Goal: Navigation & Orientation: Find specific page/section

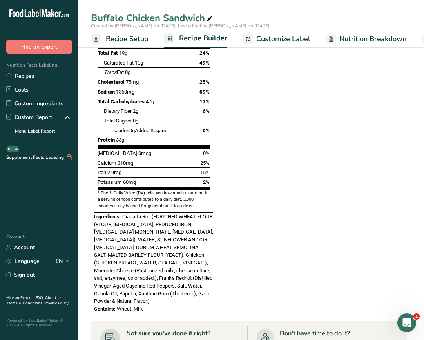
scroll to position [333, 0]
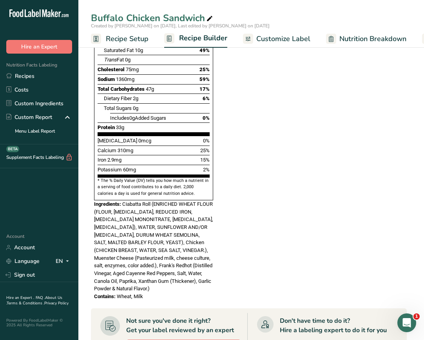
scroll to position [353, 0]
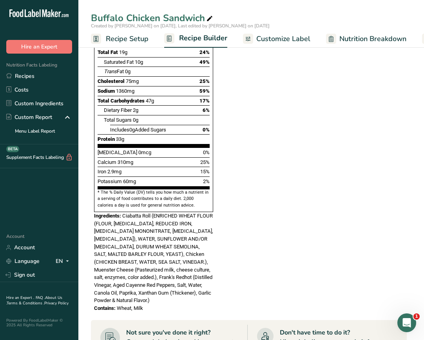
click at [119, 36] on span "Recipe Setup" at bounding box center [127, 39] width 43 height 11
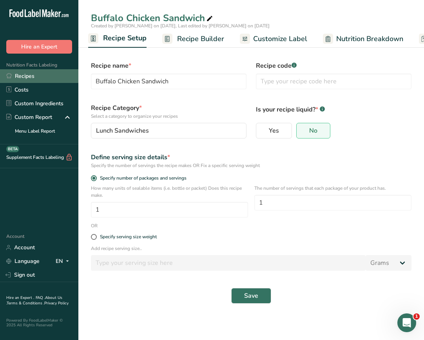
click at [44, 79] on link "Recipes" at bounding box center [39, 76] width 78 height 14
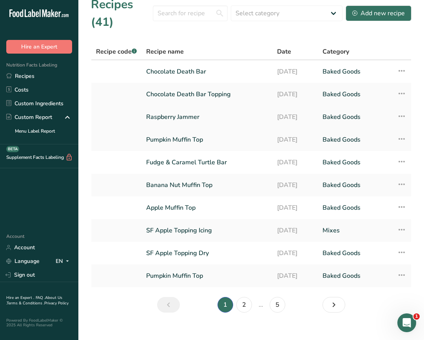
scroll to position [21, 0]
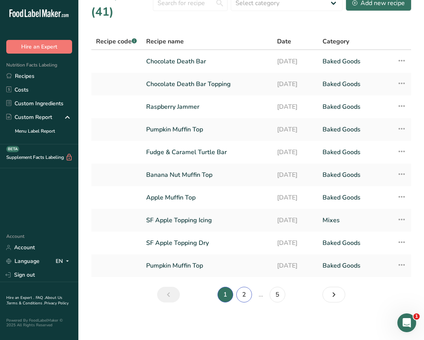
click at [245, 296] on link "2" at bounding box center [244, 295] width 16 height 16
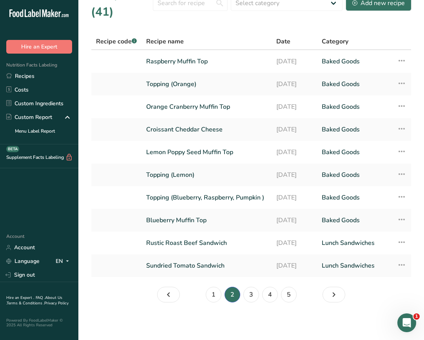
scroll to position [23, 0]
click at [230, 269] on link "Sundried Tomato Sandwich" at bounding box center [206, 266] width 121 height 16
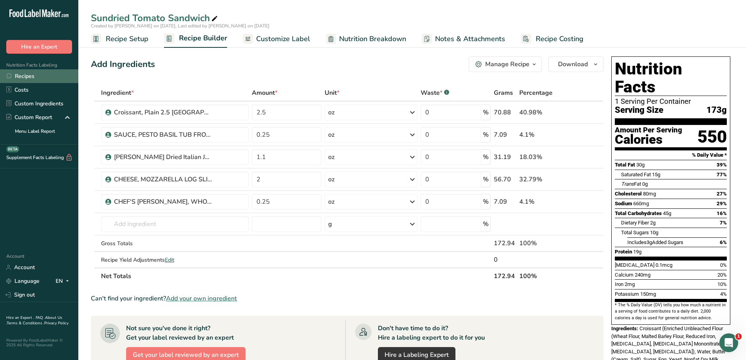
click at [39, 76] on link "Recipes" at bounding box center [39, 76] width 78 height 14
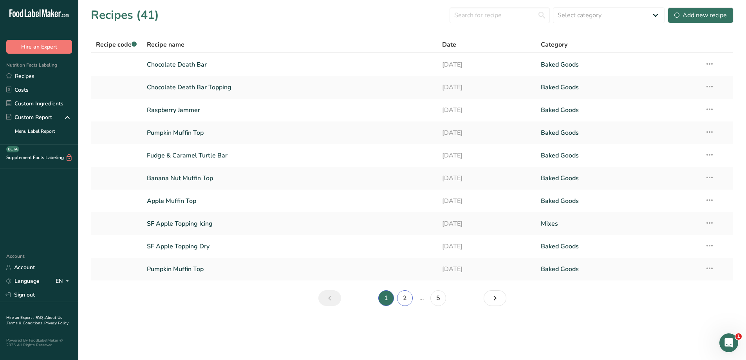
click at [408, 295] on link "2" at bounding box center [405, 298] width 16 height 16
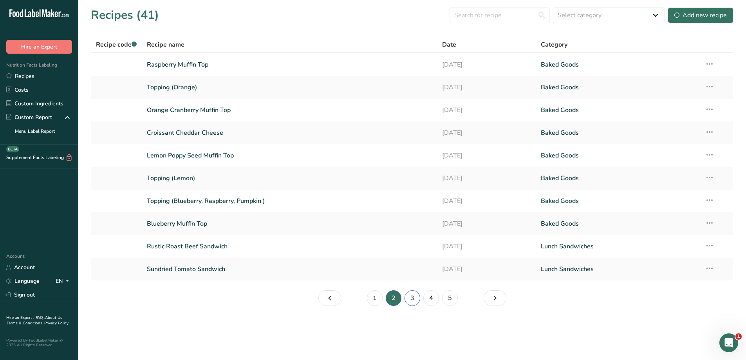
click at [411, 298] on link "3" at bounding box center [413, 298] width 16 height 16
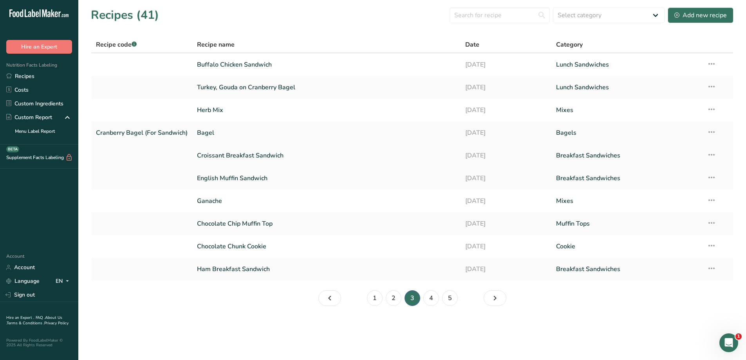
click at [292, 158] on link "Croissant Breakfast Sandwich" at bounding box center [326, 155] width 259 height 16
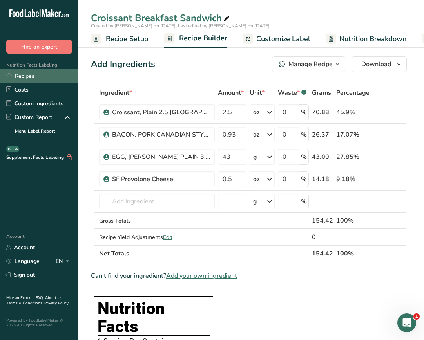
click at [27, 78] on link "Recipes" at bounding box center [39, 76] width 78 height 14
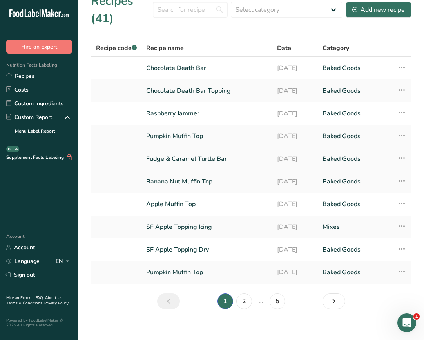
scroll to position [21, 0]
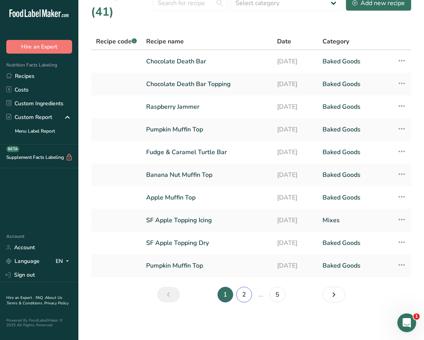
click at [245, 297] on link "2" at bounding box center [244, 295] width 16 height 16
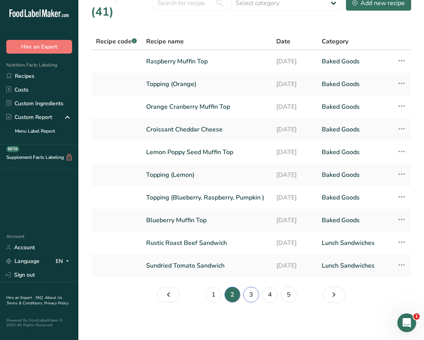
click at [254, 300] on link "3" at bounding box center [251, 295] width 16 height 16
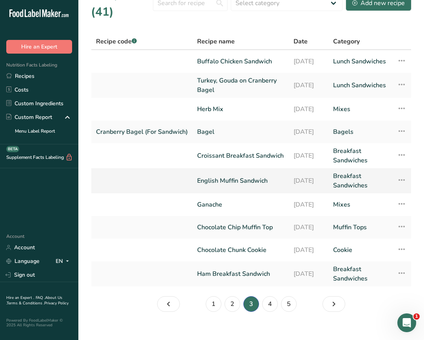
click at [238, 183] on link "English Muffin Sandwich" at bounding box center [240, 181] width 87 height 19
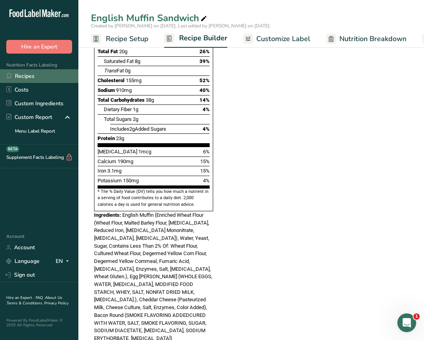
scroll to position [353, 0]
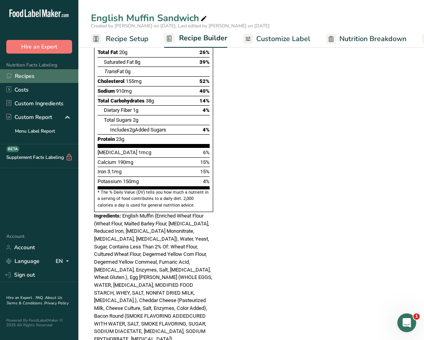
click at [41, 74] on link "Recipes" at bounding box center [39, 76] width 78 height 14
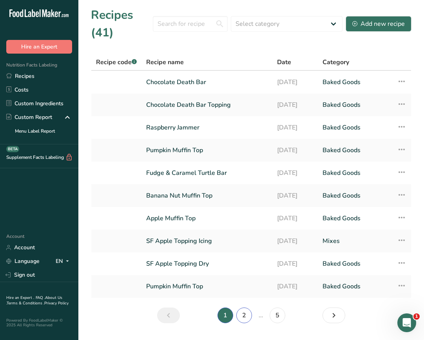
click at [242, 317] on link "2" at bounding box center [244, 316] width 16 height 16
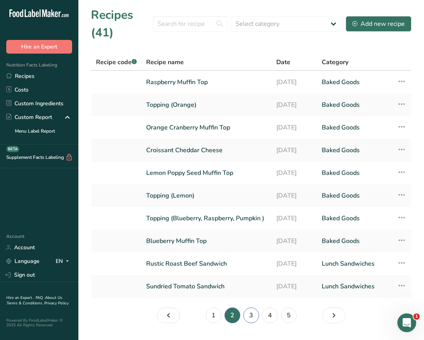
click at [255, 324] on link "3" at bounding box center [251, 316] width 16 height 16
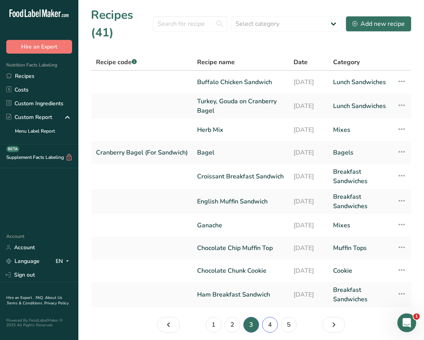
click at [268, 326] on link "4" at bounding box center [270, 325] width 16 height 16
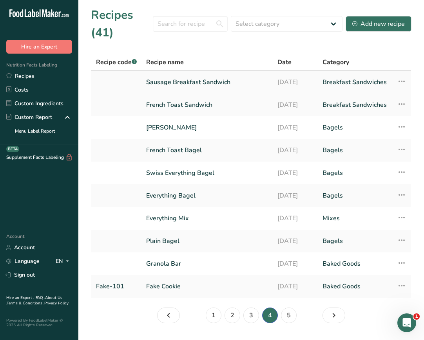
click at [238, 81] on link "Sausage Breakfast Sandwich" at bounding box center [207, 82] width 122 height 16
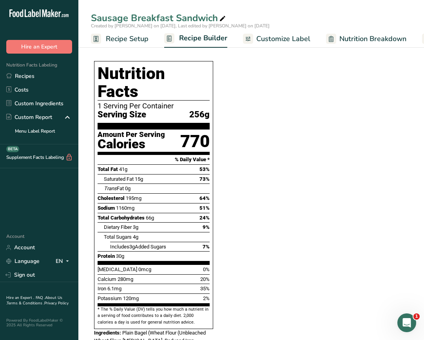
scroll to position [235, 0]
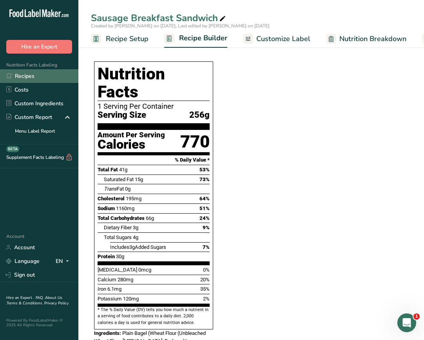
click at [35, 76] on link "Recipes" at bounding box center [39, 76] width 78 height 14
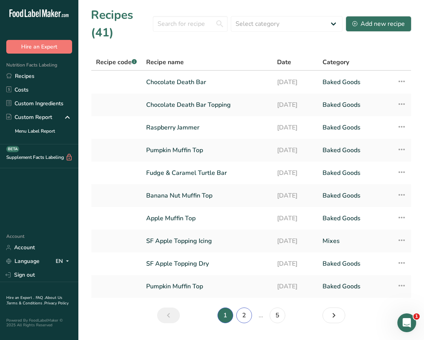
click at [244, 320] on link "2" at bounding box center [244, 316] width 16 height 16
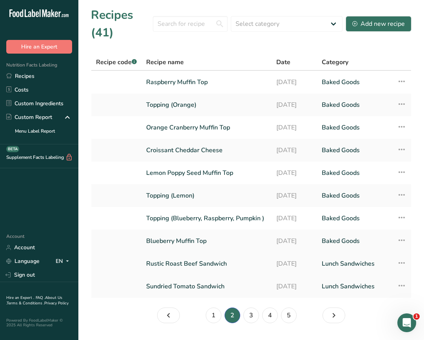
click at [228, 268] on link "Rustic Roast Beef Sandwich" at bounding box center [206, 264] width 121 height 16
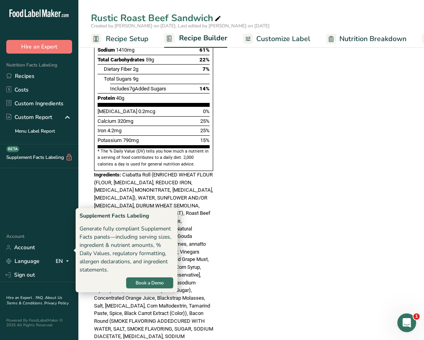
scroll to position [274, 0]
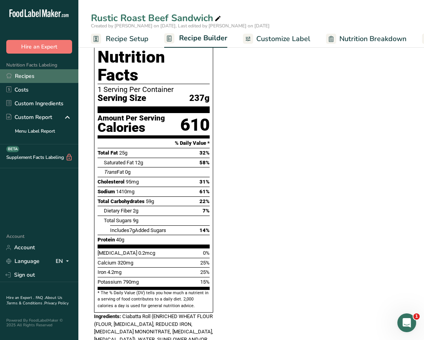
click at [24, 78] on link "Recipes" at bounding box center [39, 76] width 78 height 14
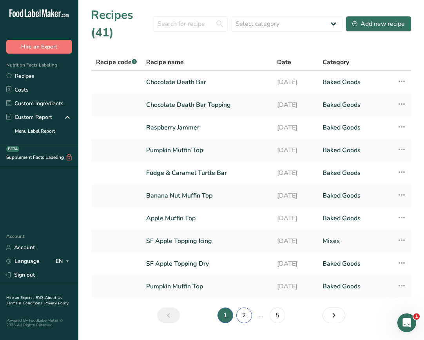
click at [244, 313] on link "2" at bounding box center [244, 316] width 16 height 16
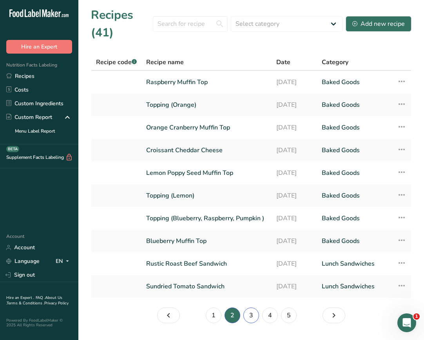
click at [248, 317] on link "3" at bounding box center [251, 316] width 16 height 16
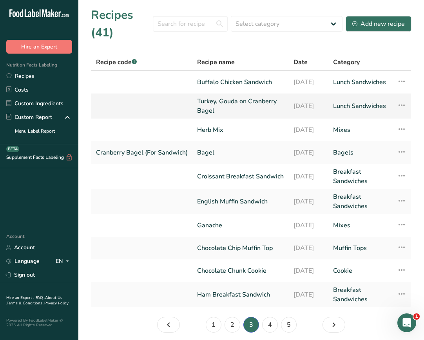
click at [253, 107] on link "Turkey, Gouda on Cranberry Bagel" at bounding box center [240, 106] width 87 height 19
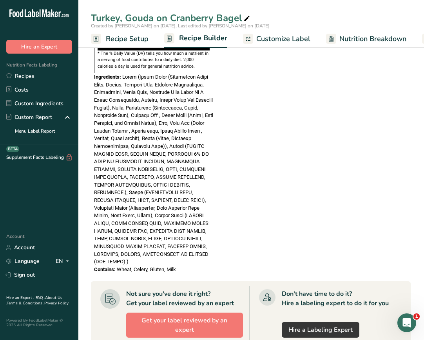
scroll to position [588, 0]
